Goal: Information Seeking & Learning: Learn about a topic

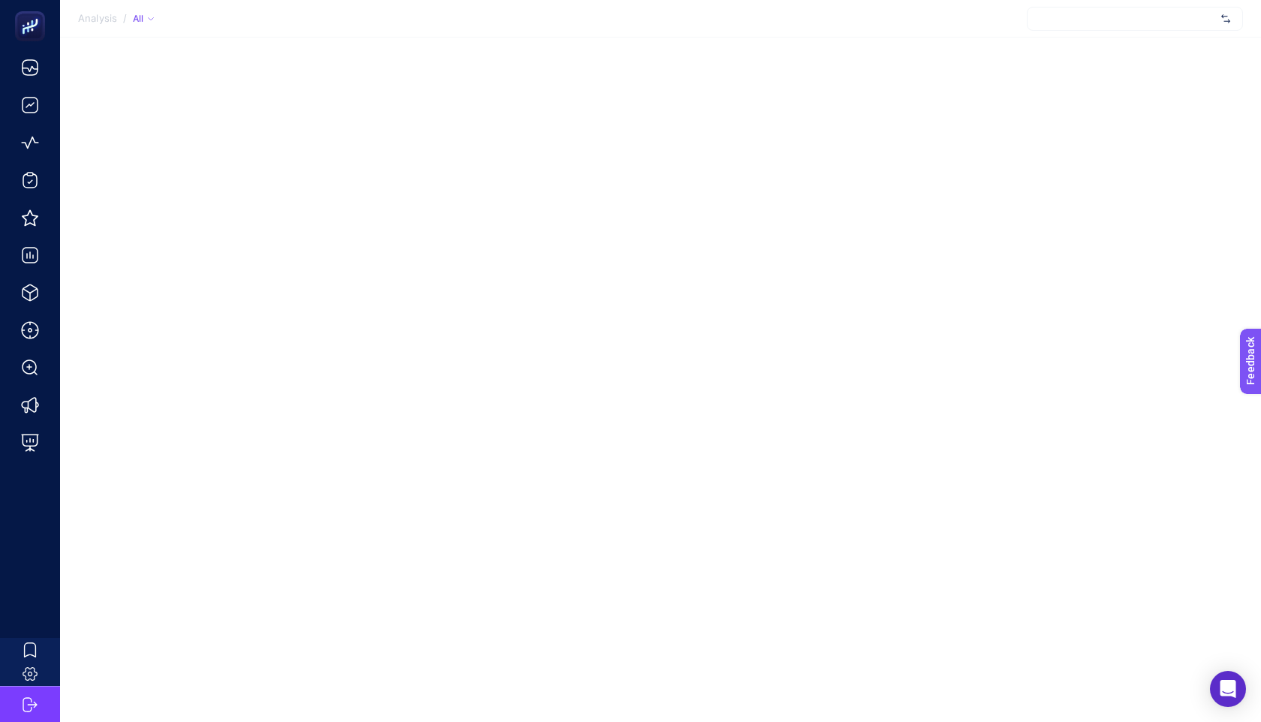
click at [802, 265] on div "Analysis / All" at bounding box center [630, 361] width 1261 height 722
click at [1090, 27] on div at bounding box center [1135, 19] width 216 height 24
click at [1086, 26] on div at bounding box center [1135, 19] width 216 height 24
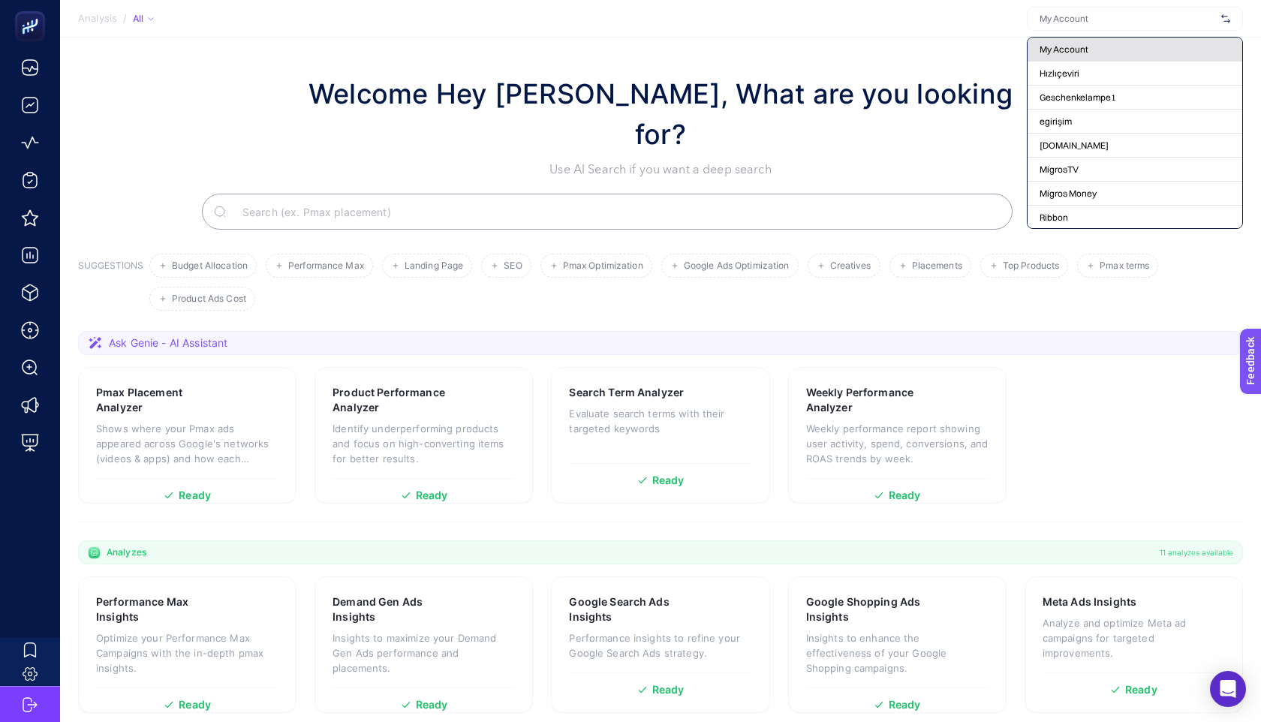
click at [1068, 47] on span "My Account" at bounding box center [1064, 50] width 49 height 12
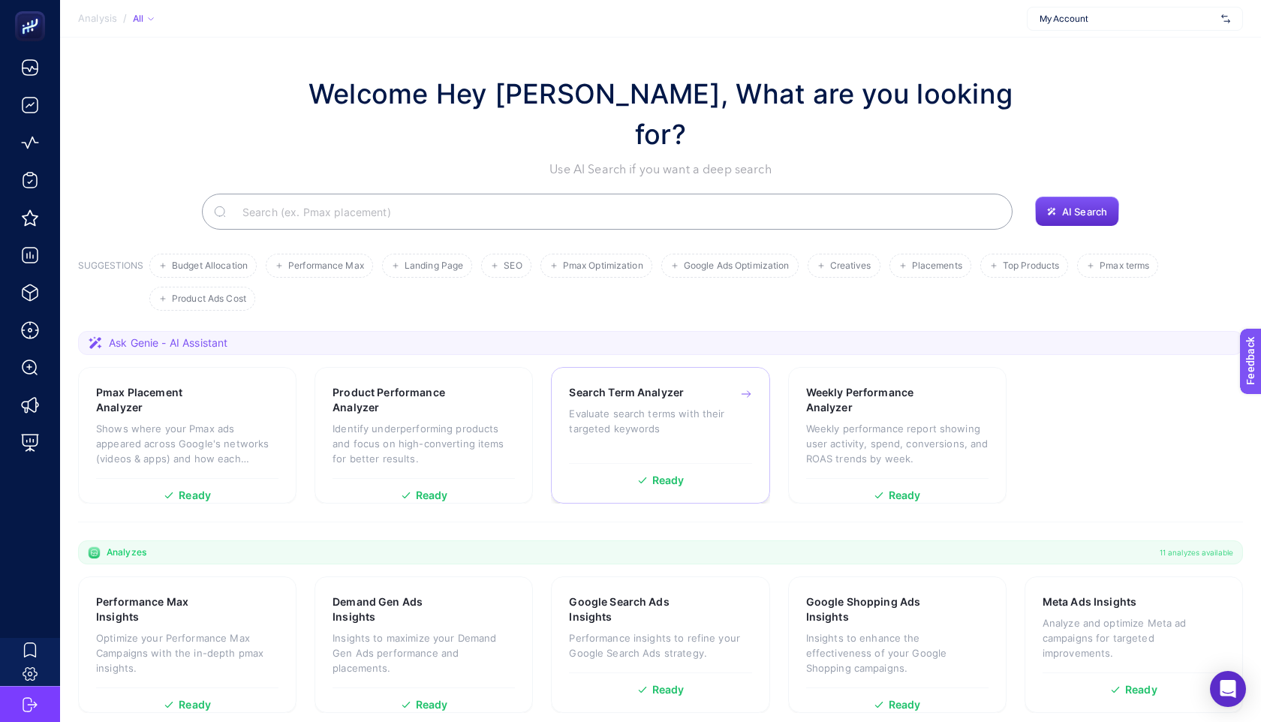
click at [677, 406] on p "Evaluate search terms with their targeted keywords" at bounding box center [660, 421] width 182 height 30
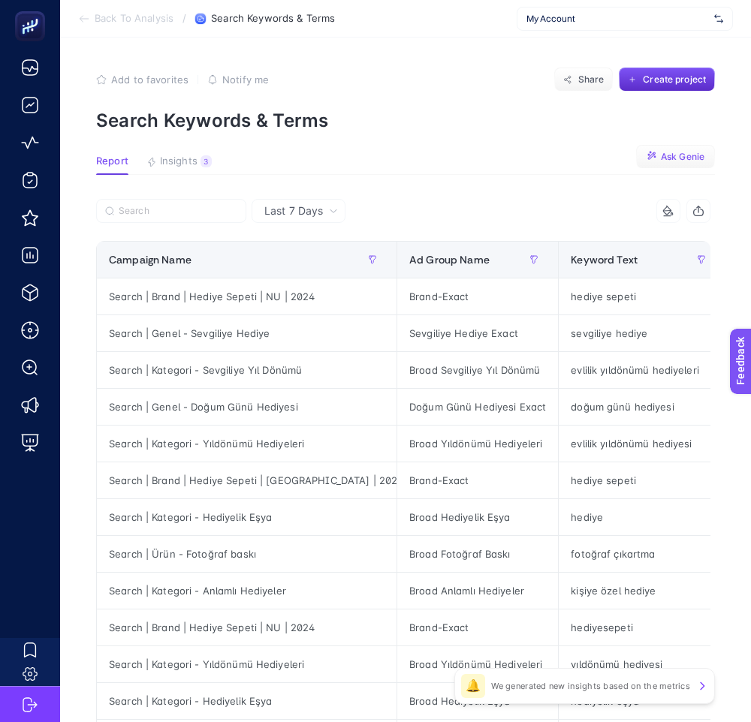
click at [687, 158] on section "Report Insights 3 We generated new insights based on the metrics Ask [PERSON_NA…" at bounding box center [405, 165] width 619 height 20
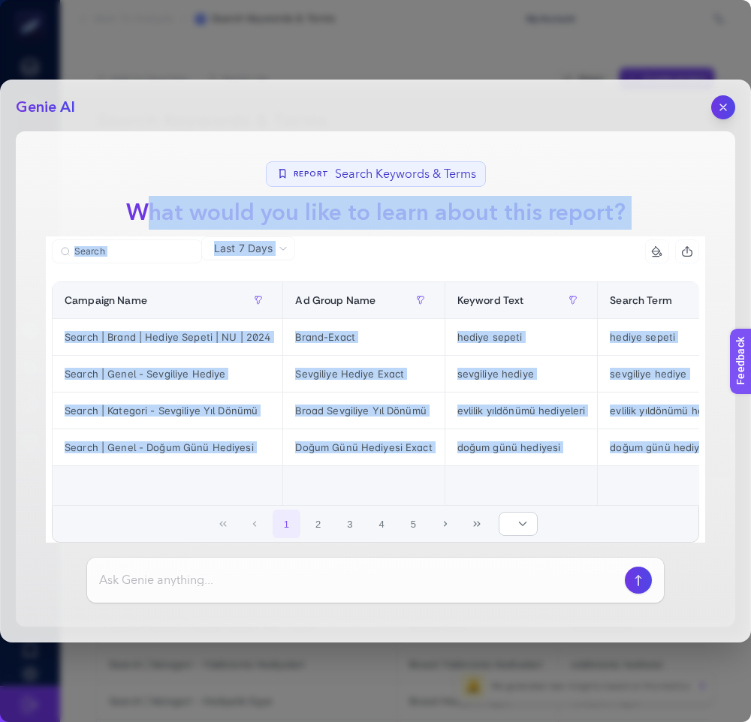
drag, startPoint x: 687, startPoint y: 158, endPoint x: 323, endPoint y: 574, distance: 553.4
click at [323, 574] on section "Report Search Keywords & Terms What would you like to learn about this report? …" at bounding box center [375, 379] width 719 height 496
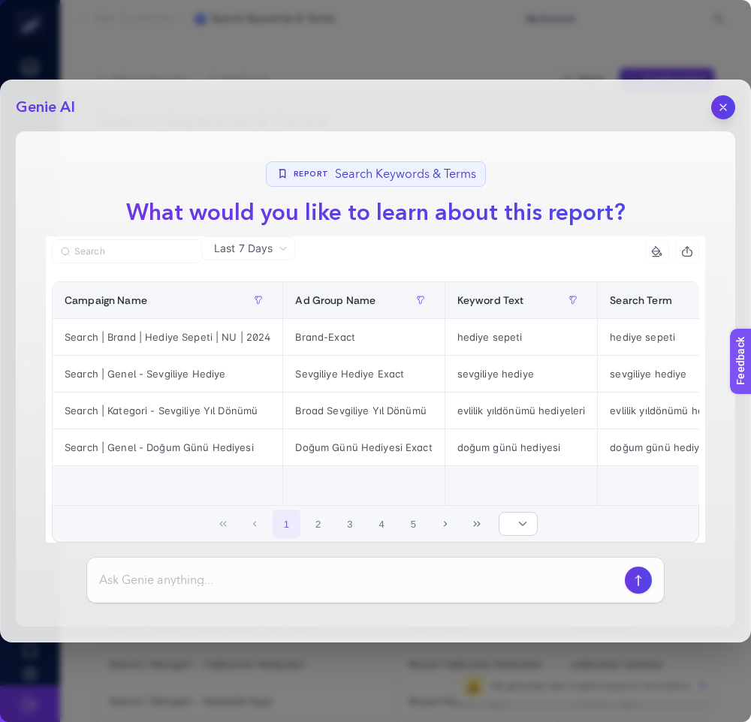
click at [323, 574] on input at bounding box center [359, 580] width 520 height 18
type input "datayı yorumla"
